Goal: Task Accomplishment & Management: Manage account settings

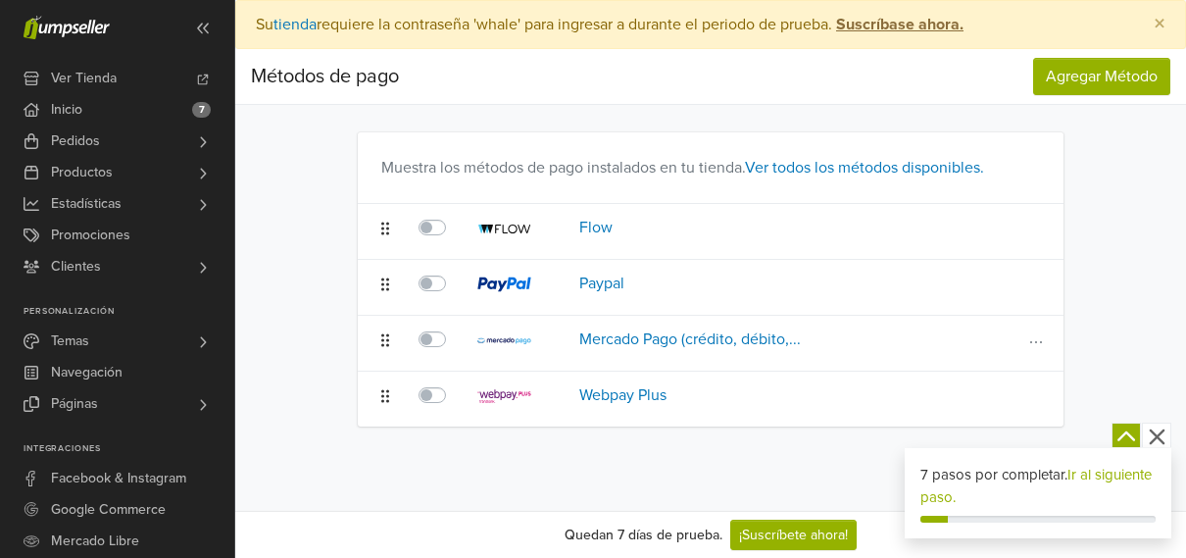
click at [454, 327] on label at bounding box center [454, 327] width 0 height 0
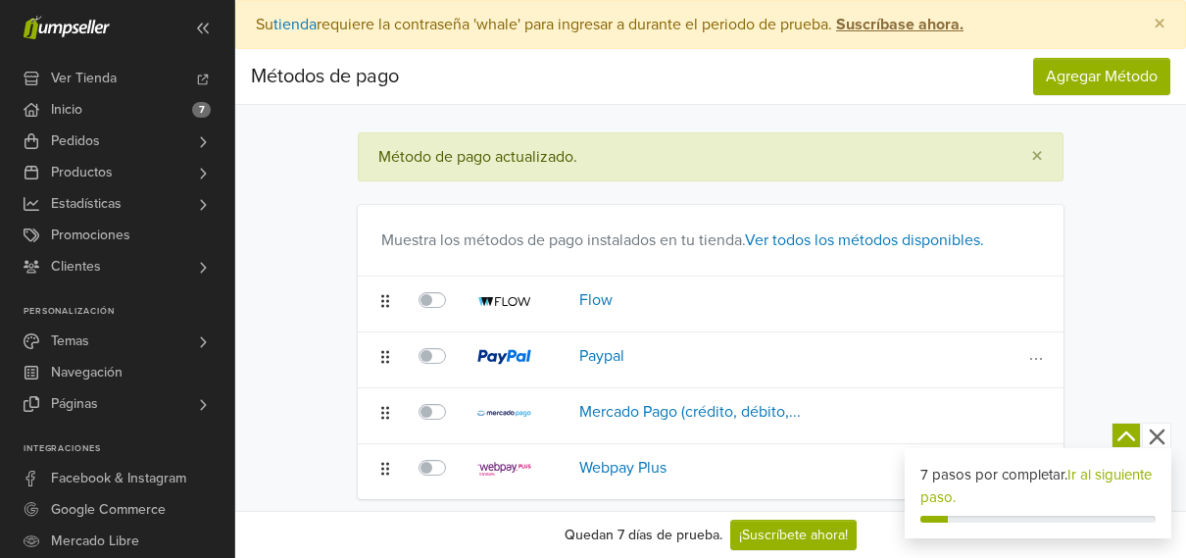
click at [454, 344] on label at bounding box center [454, 344] width 0 height 0
click at [454, 288] on label at bounding box center [454, 288] width 0 height 0
click at [1088, 77] on span "Agregar Método" at bounding box center [1102, 77] width 112 height 20
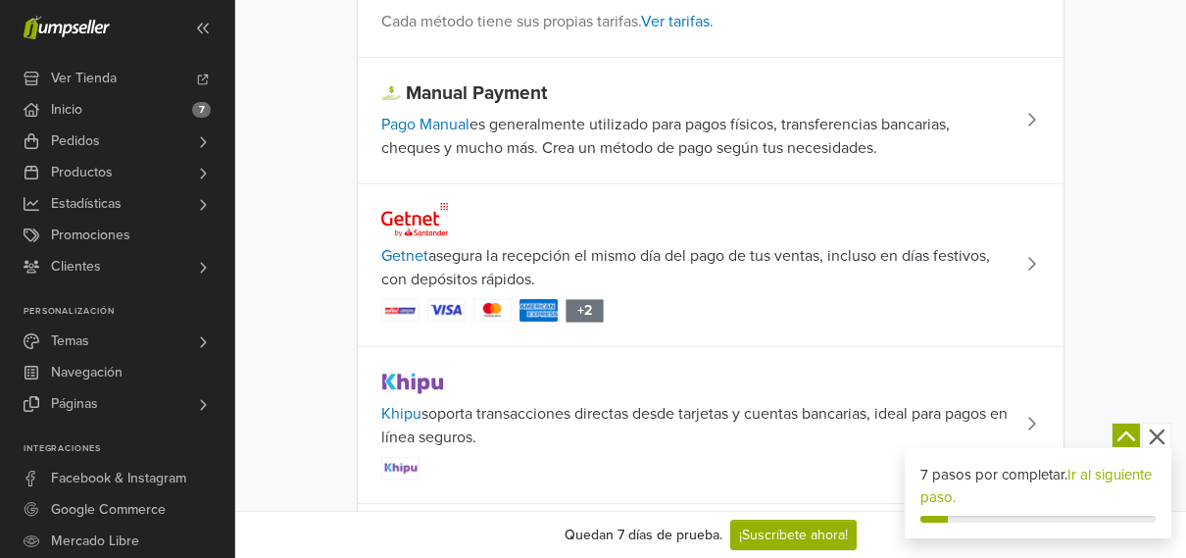
scroll to position [196, 0]
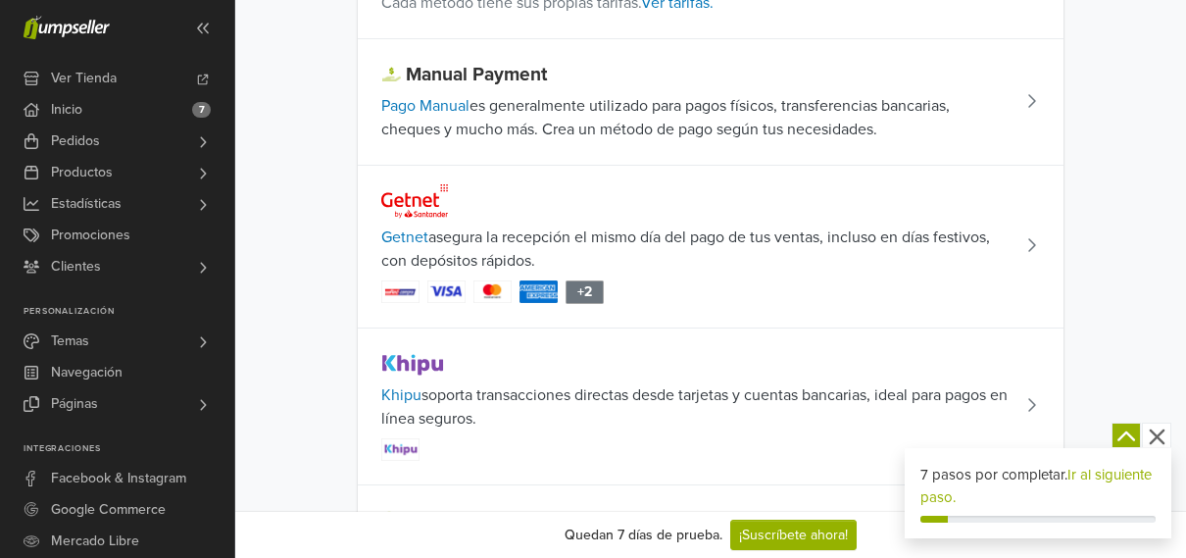
click at [986, 88] on td "Manual Payment Pago Manual es generalmente utilizado para pagos físicos, transf…" at bounding box center [684, 102] width 653 height 126
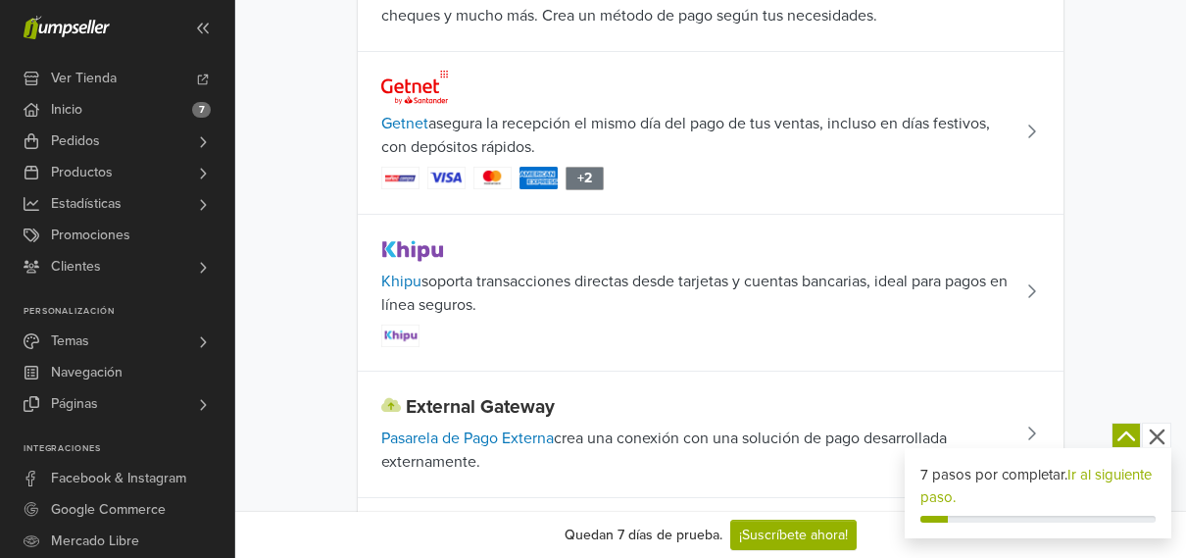
scroll to position [0, 0]
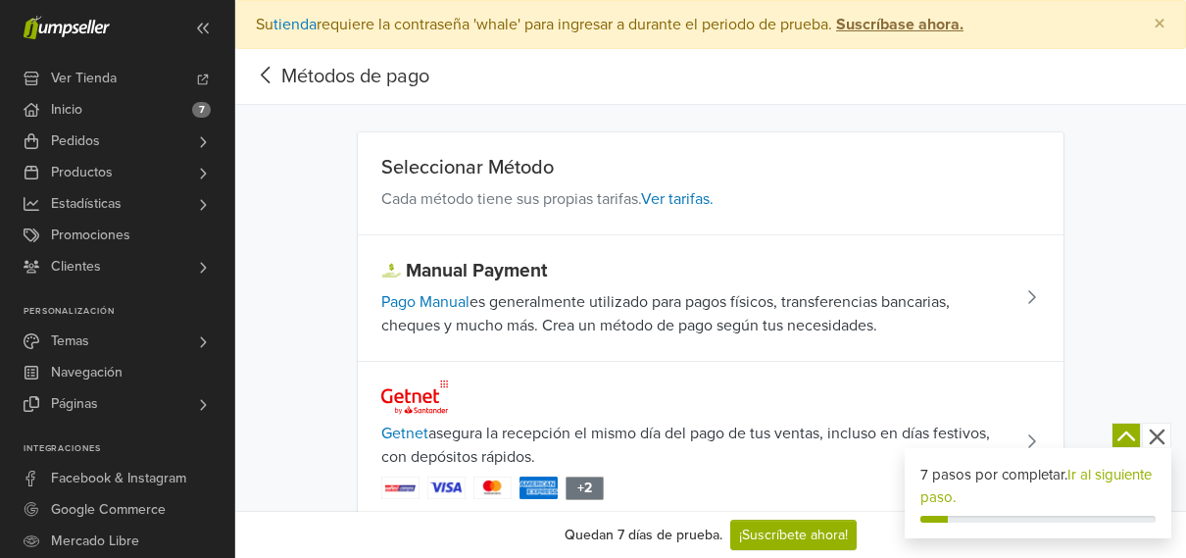
click at [1035, 299] on icon at bounding box center [1031, 297] width 10 height 16
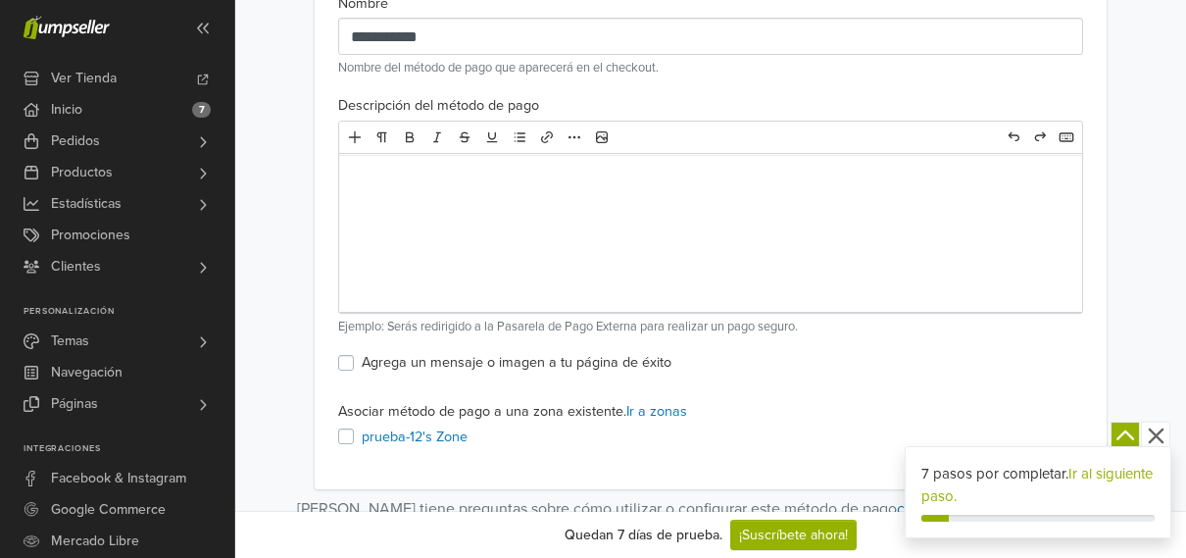
scroll to position [243, 0]
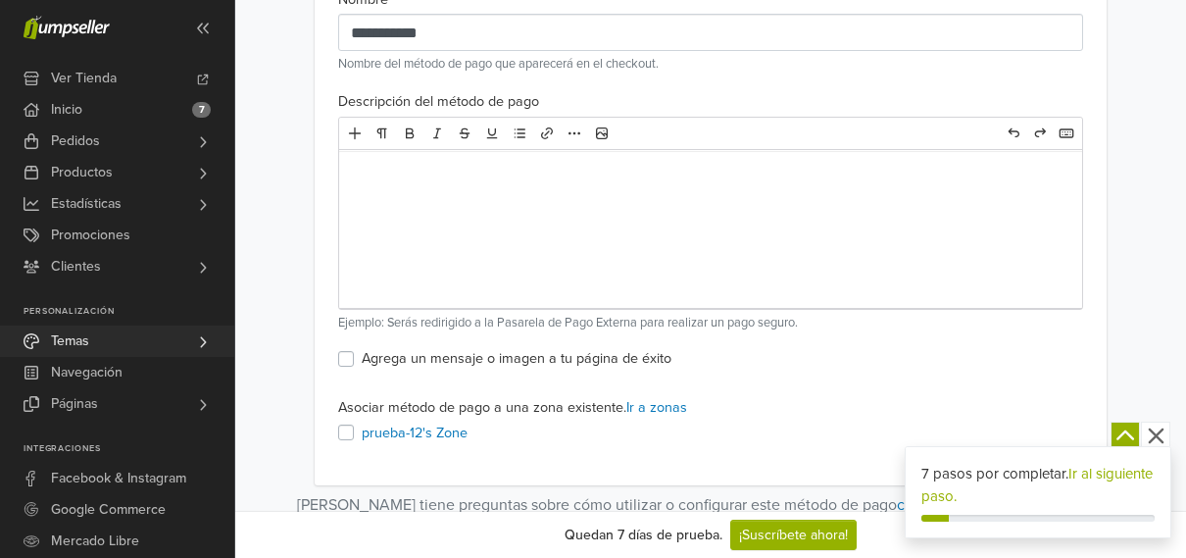
click at [200, 343] on icon at bounding box center [203, 342] width 16 height 16
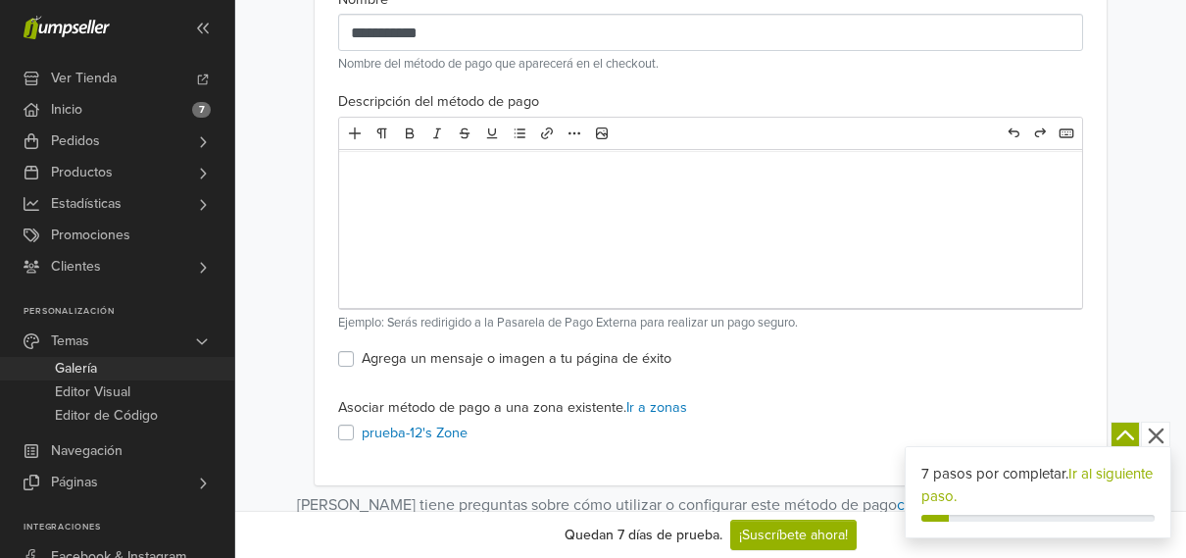
click at [114, 367] on link "Galería" at bounding box center [117, 369] width 234 height 24
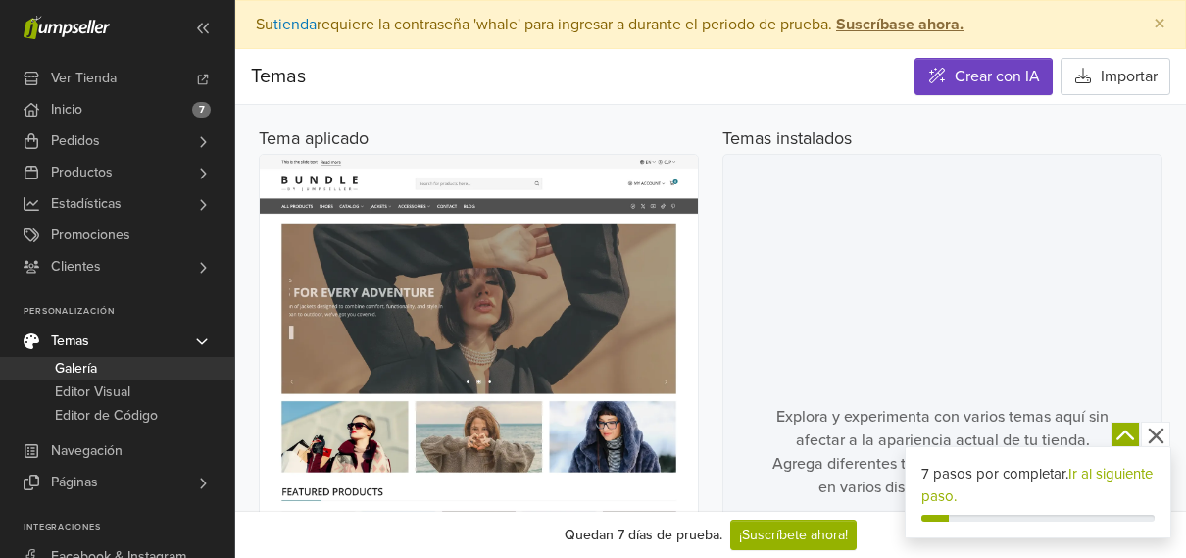
click at [1159, 442] on icon "button" at bounding box center [1156, 435] width 25 height 25
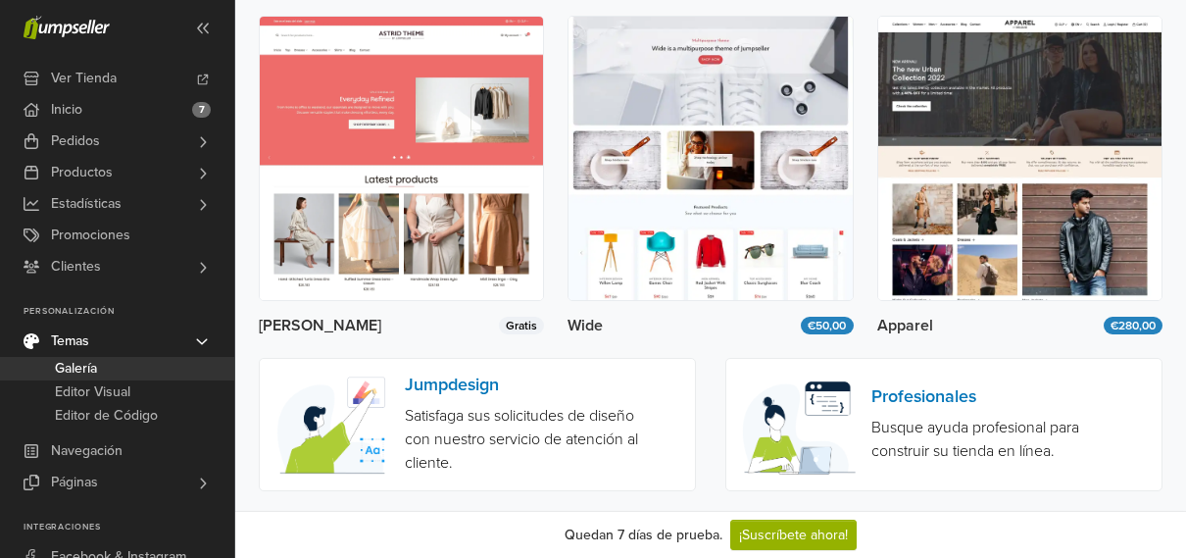
scroll to position [3629, 0]
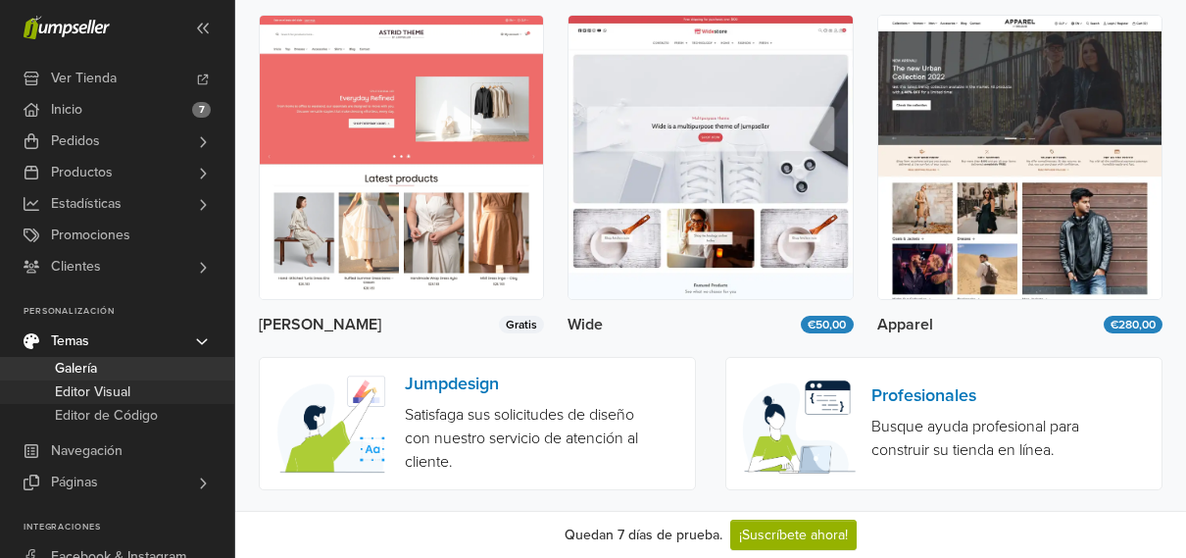
click at [118, 383] on span "Editor Visual" at bounding box center [92, 392] width 75 height 24
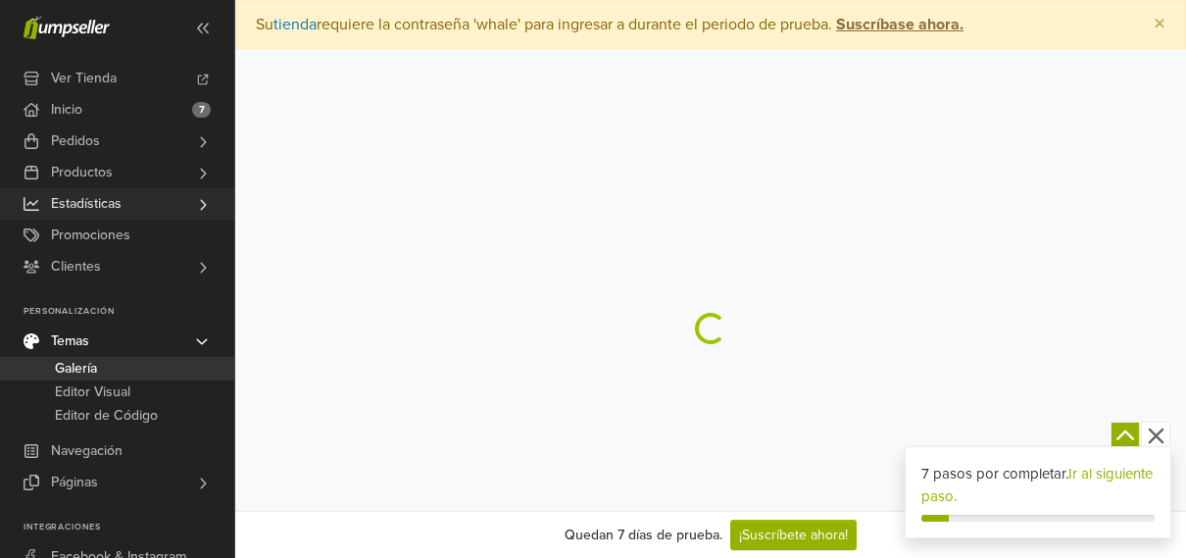
scroll to position [95, 0]
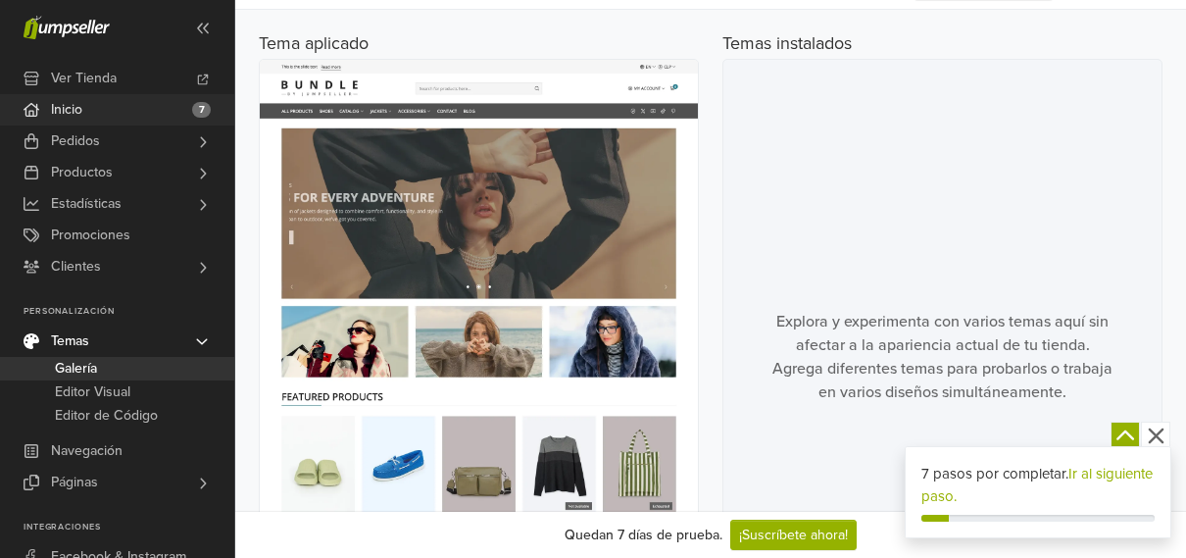
click at [87, 108] on link "Inicio 7" at bounding box center [117, 109] width 234 height 31
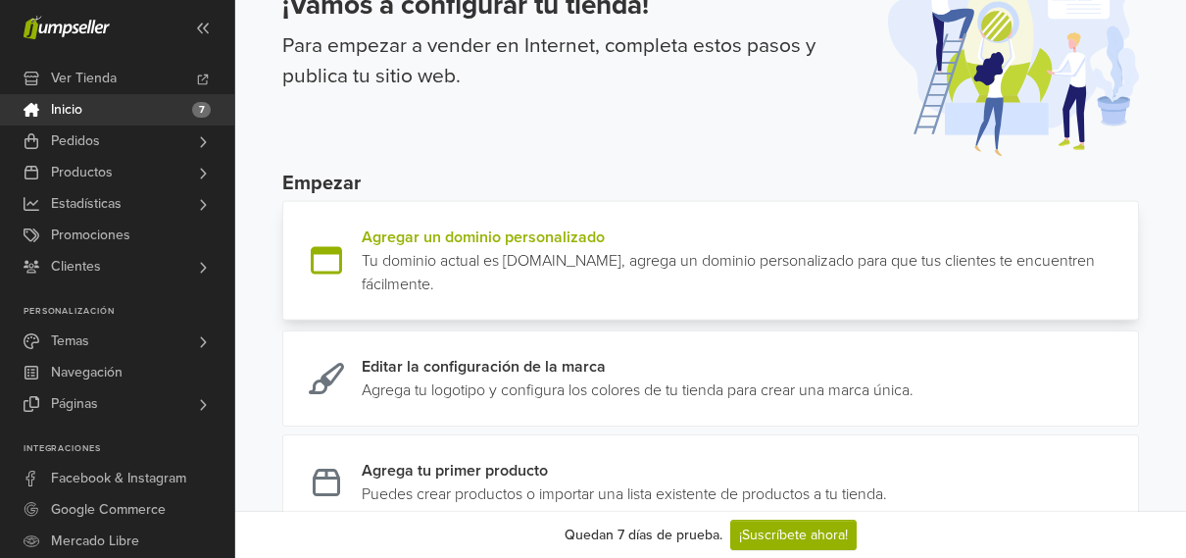
scroll to position [196, 0]
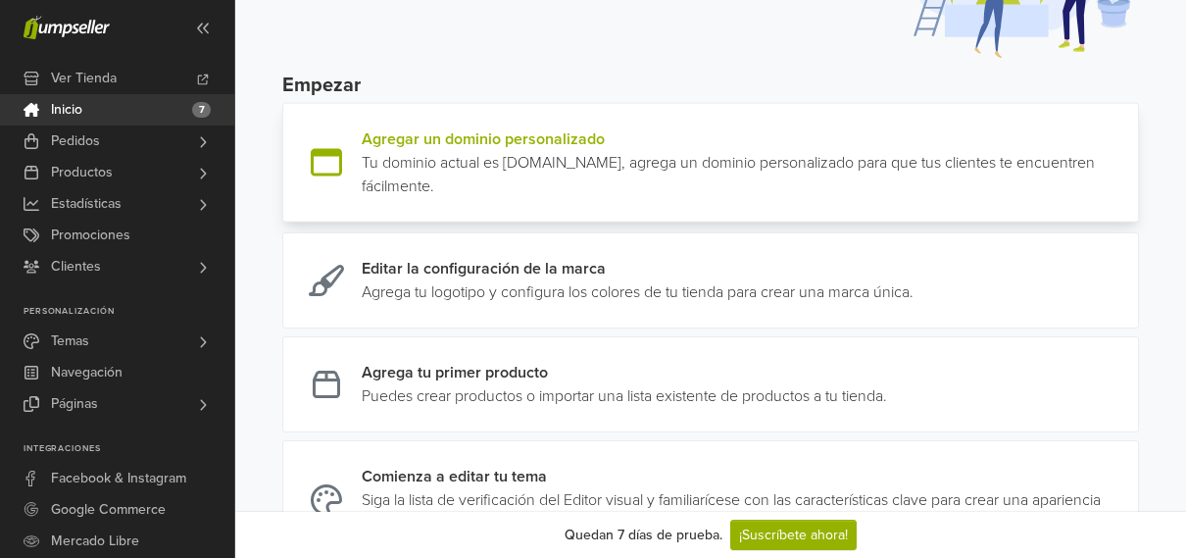
click at [1130, 185] on link at bounding box center [1130, 162] width 0 height 71
